Goal: Information Seeking & Learning: Learn about a topic

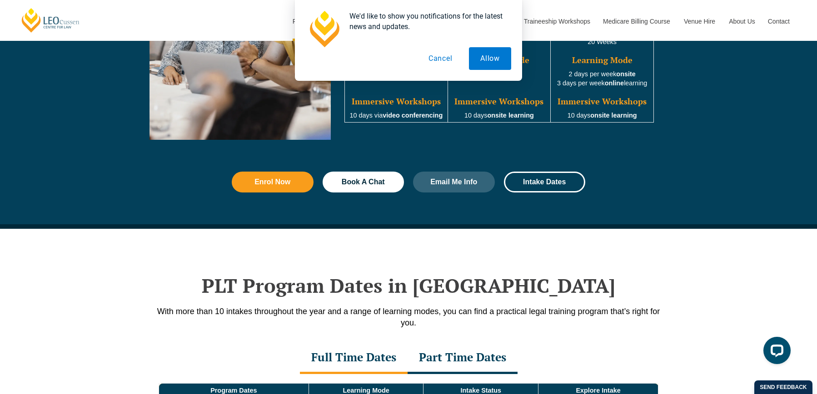
click at [448, 59] on button "Cancel" at bounding box center [440, 58] width 47 height 23
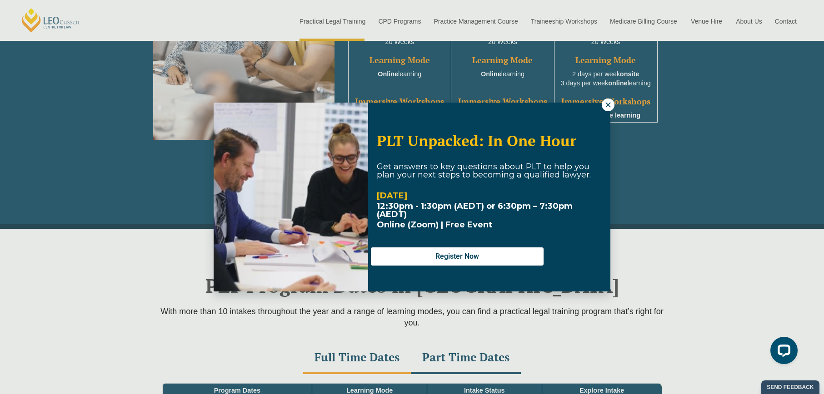
click at [604, 103] on icon at bounding box center [608, 105] width 8 height 8
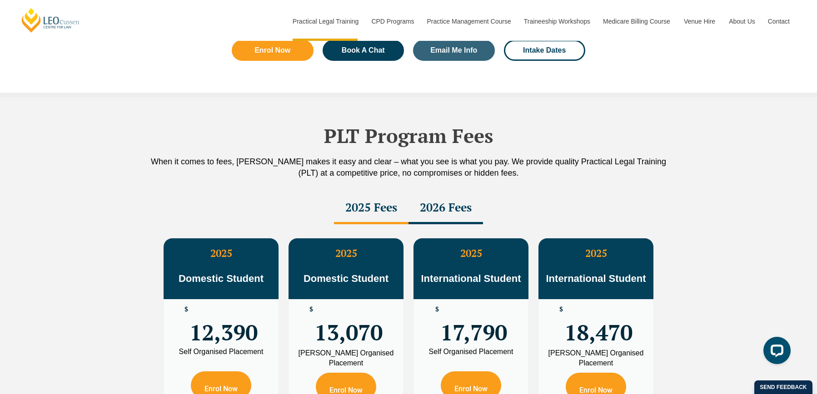
scroll to position [1545, 0]
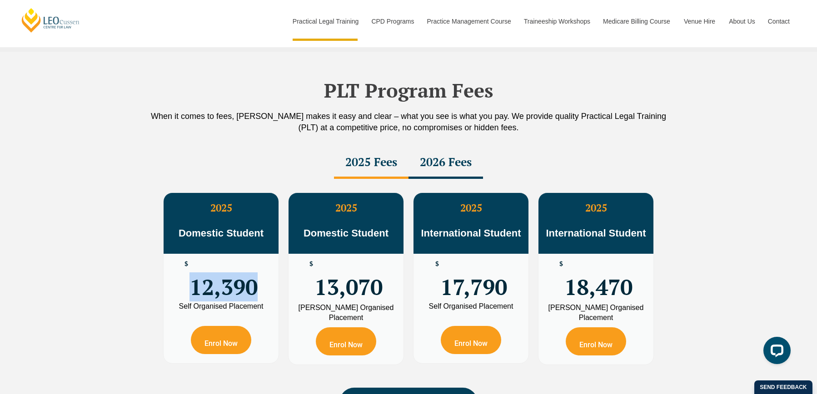
drag, startPoint x: 254, startPoint y: 286, endPoint x: 170, endPoint y: 290, distance: 85.1
click at [170, 290] on div "$ 12,390" at bounding box center [221, 278] width 115 height 49
drag, startPoint x: 263, startPoint y: 309, endPoint x: 175, endPoint y: 312, distance: 88.7
click at [175, 310] on div "Self Organised Placement" at bounding box center [220, 306] width 101 height 7
click at [132, 308] on div "PLT Program Fees When it comes to fees, [PERSON_NAME] makes it easy and clear –…" at bounding box center [408, 251] width 817 height 398
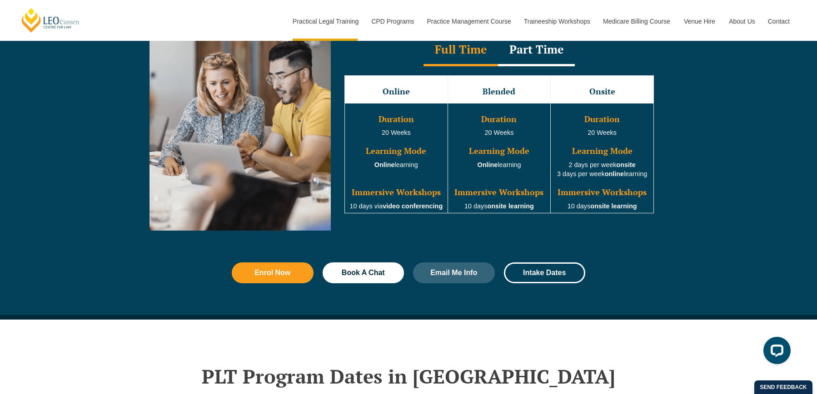
scroll to position [909, 0]
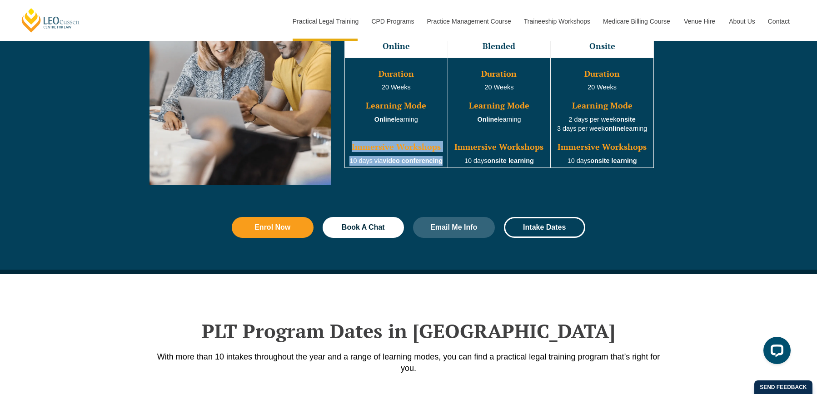
drag, startPoint x: 444, startPoint y: 164, endPoint x: 351, endPoint y: 151, distance: 93.1
click at [351, 151] on td "Duration 20 Weeks Learning Mode Online learning Immersive Workshops 10 days via…" at bounding box center [396, 113] width 103 height 110
drag, startPoint x: 351, startPoint y: 151, endPoint x: 369, endPoint y: 167, distance: 23.5
click at [369, 167] on td "Duration 20 Weeks Learning Mode Online learning Immersive Workshops 10 days via…" at bounding box center [396, 113] width 103 height 110
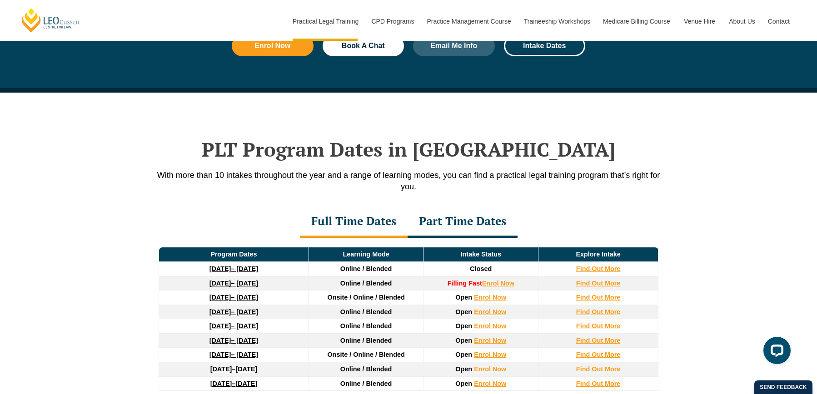
scroll to position [1227, 0]
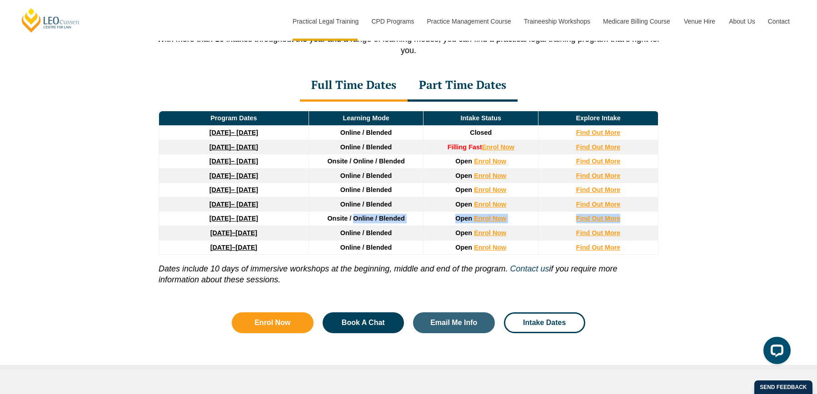
drag, startPoint x: 355, startPoint y: 225, endPoint x: 647, endPoint y: 218, distance: 291.4
click at [647, 218] on tr "[DATE] – [DATE] Onsite / Online / Blended Open Enrol Now Find Out More" at bounding box center [408, 219] width 499 height 15
drag, startPoint x: 647, startPoint y: 218, endPoint x: 665, endPoint y: 220, distance: 18.2
click at [665, 220] on div "Program Dates Learning Mode Intake Status Explore Intake [DATE] – [DATE] Online…" at bounding box center [409, 200] width 518 height 197
drag, startPoint x: 640, startPoint y: 223, endPoint x: 170, endPoint y: 224, distance: 469.5
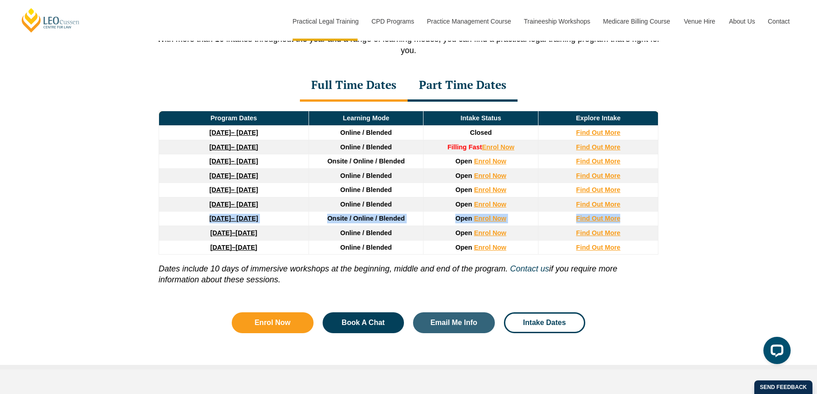
click at [170, 224] on tr "[DATE] – [DATE] Onsite / Online / Blended Open Enrol Now Find Out More" at bounding box center [408, 219] width 499 height 15
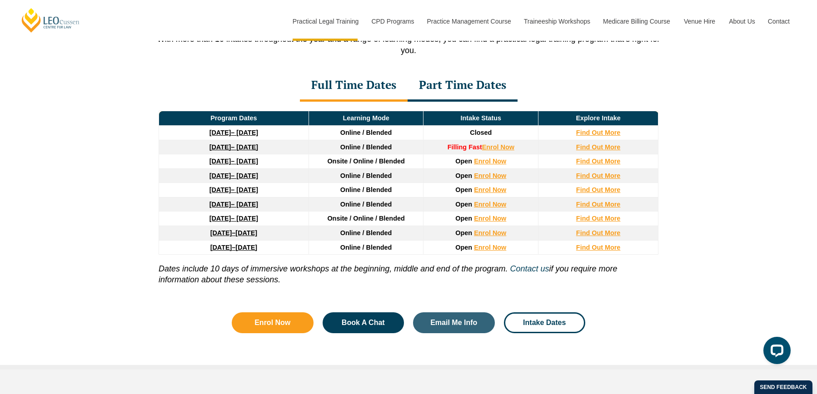
click at [699, 226] on div "PLT Program Dates in [GEOGRAPHIC_DATA] With more than 10 intakes throughout the…" at bounding box center [408, 163] width 817 height 414
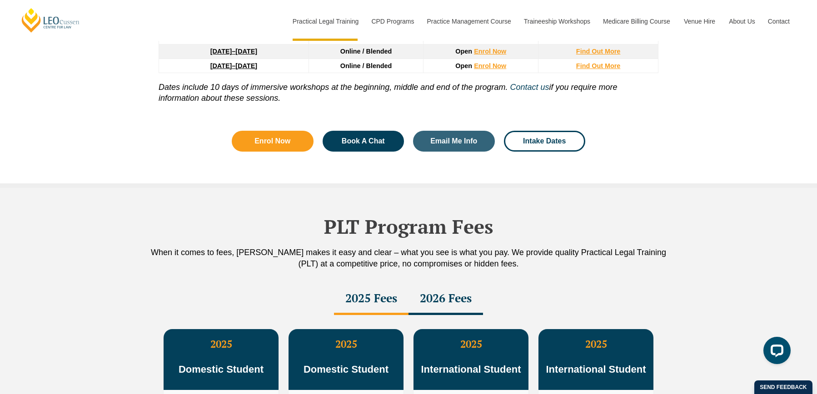
scroll to position [1454, 0]
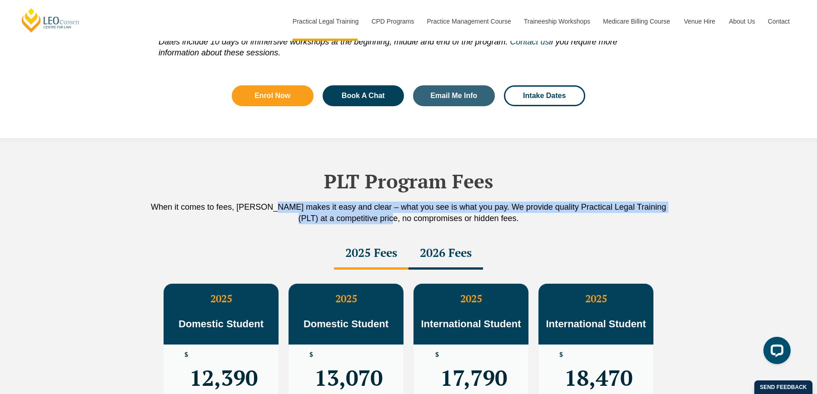
drag, startPoint x: 276, startPoint y: 207, endPoint x: 389, endPoint y: 217, distance: 113.6
click at [389, 217] on p "When it comes to fees, [PERSON_NAME] makes it easy and clear – what you see is …" at bounding box center [409, 213] width 518 height 23
drag, startPoint x: 389, startPoint y: 217, endPoint x: 314, endPoint y: 225, distance: 75.9
click at [314, 225] on p "When it comes to fees, [PERSON_NAME] makes it easy and clear – what you see is …" at bounding box center [409, 213] width 518 height 23
click at [310, 225] on p "When it comes to fees, [PERSON_NAME] makes it easy and clear – what you see is …" at bounding box center [409, 213] width 518 height 23
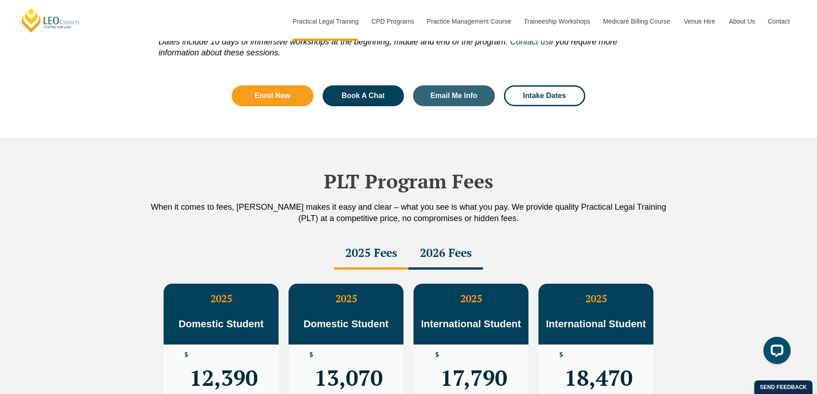
click at [262, 247] on div "2025 Fees 2026 Fees" at bounding box center [409, 254] width 518 height 32
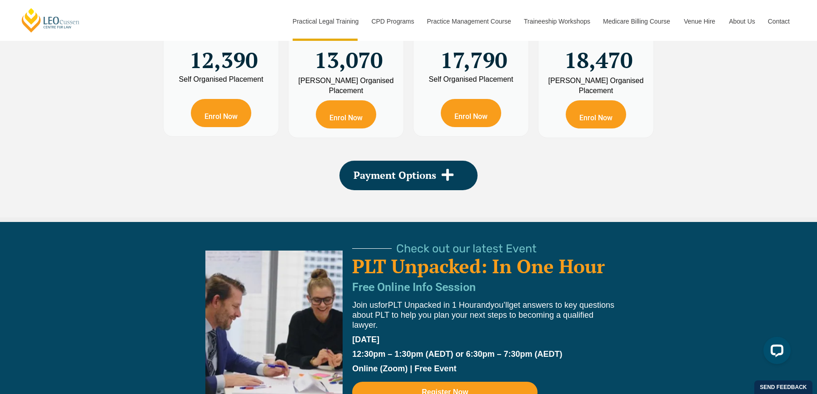
scroll to position [1909, 0]
